Goal: Task Accomplishment & Management: Use online tool/utility

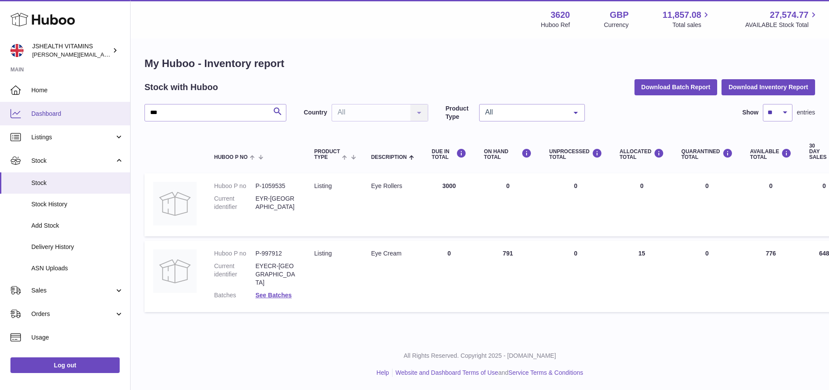
drag, startPoint x: 211, startPoint y: 115, endPoint x: 110, endPoint y: 110, distance: 101.0
click at [111, 110] on div "Huboo JSHEALTH VITAMINS francesca@jshealthvitamins.com Main Home Dashboard List…" at bounding box center [414, 195] width 829 height 390
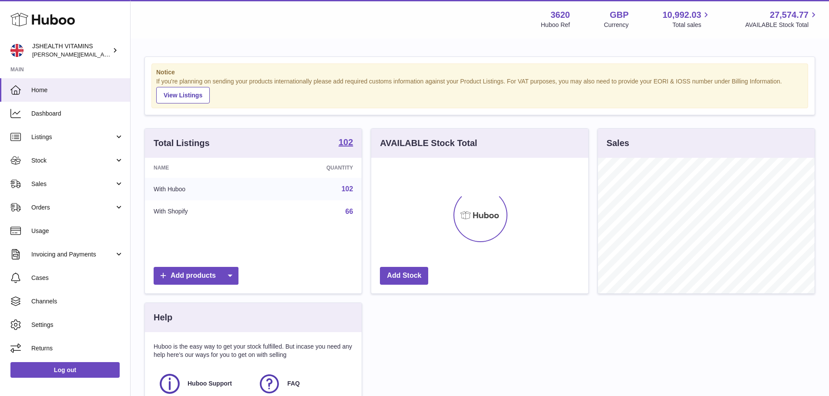
scroll to position [136, 217]
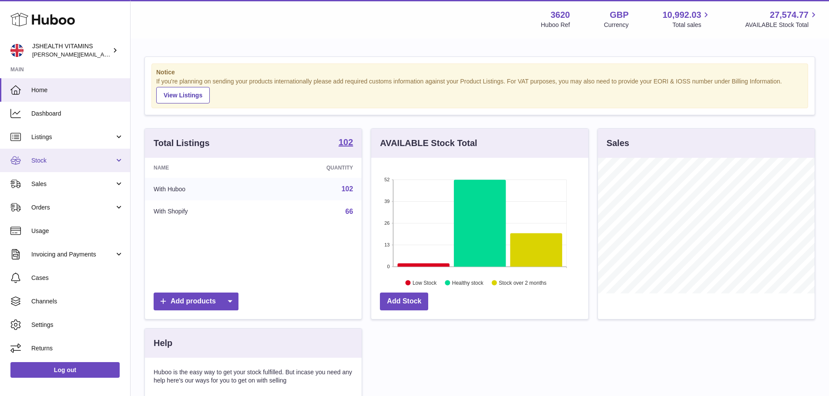
click at [57, 159] on span "Stock" at bounding box center [72, 161] width 83 height 8
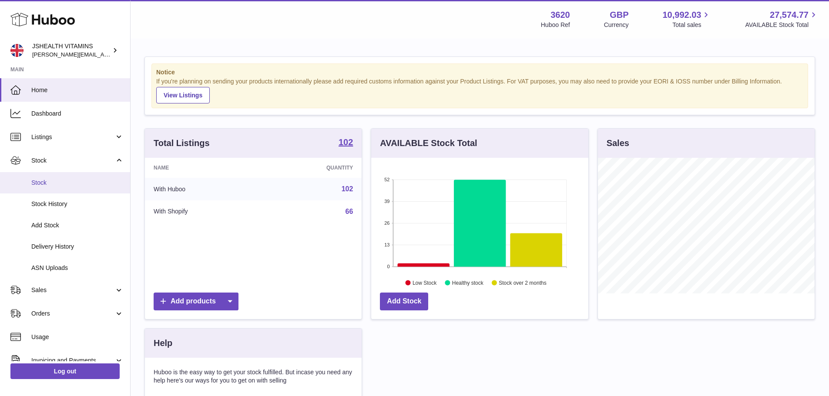
click at [59, 189] on link "Stock" at bounding box center [65, 182] width 130 height 21
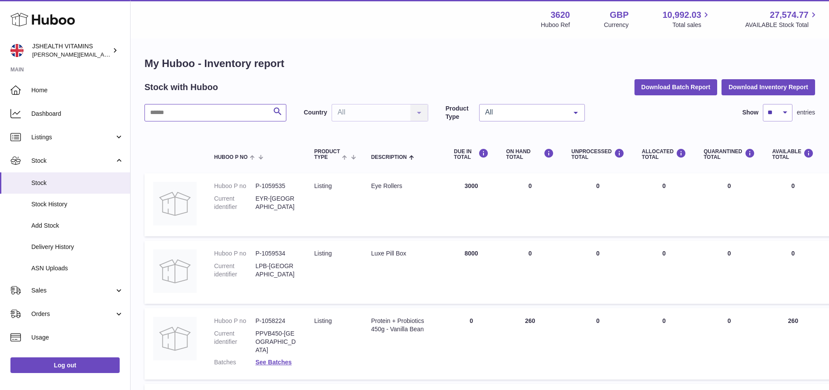
click at [165, 109] on input "text" at bounding box center [215, 112] width 142 height 17
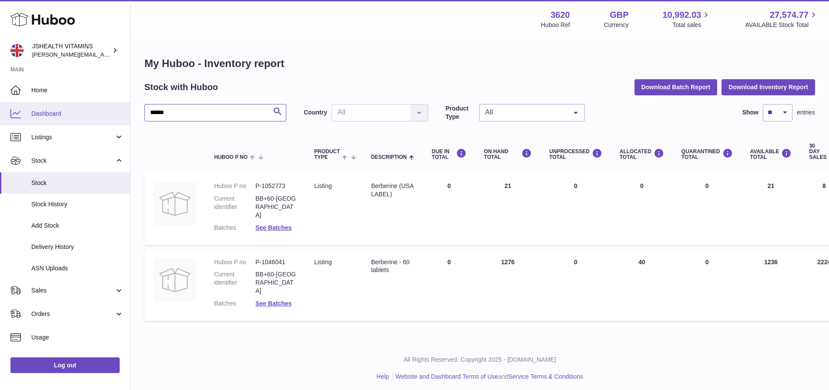
drag, startPoint x: 188, startPoint y: 110, endPoint x: 108, endPoint y: 110, distance: 80.5
click at [108, 110] on div "Huboo JSHEALTH VITAMINS francesca@jshealthvitamins.com Main Home Dashboard List…" at bounding box center [414, 197] width 829 height 394
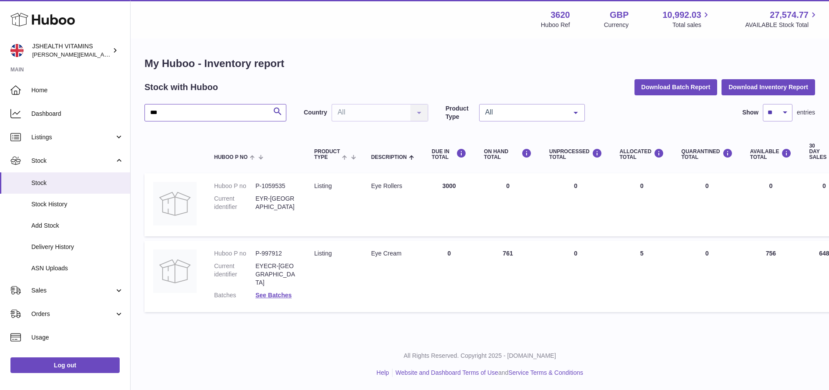
type input "***"
click at [70, 373] on link "Log out" at bounding box center [64, 365] width 109 height 16
